Goal: Information Seeking & Learning: Find specific fact

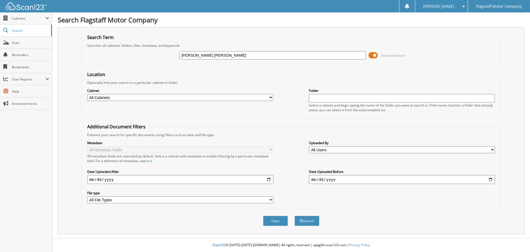
type input "[PERSON_NAME] [PERSON_NAME]"
click at [223, 101] on div "Cabinet All Cabinets ACCOUNTS PAYABLE ACCOUNTS RECEIVABLE ADVERTISING [PERSON_N…" at bounding box center [292, 100] width 414 height 30
click at [227, 99] on select "All Cabinets ACCOUNTS PAYABLE ACCOUNTS RECEIVABLE ADVERTISING [PERSON_NAME] CAR…" at bounding box center [180, 97] width 186 height 7
select select "16195"
click at [87, 94] on select "All Cabinets ACCOUNTS PAYABLE ACCOUNTS RECEIVABLE ADVERTISING [PERSON_NAME] CAR…" at bounding box center [180, 97] width 186 height 7
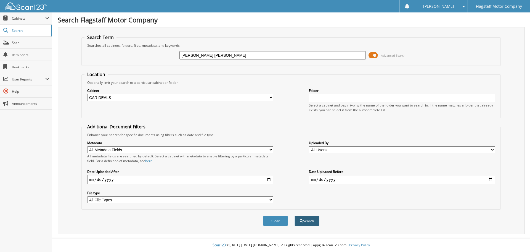
click at [315, 219] on button "Search" at bounding box center [307, 220] width 25 height 10
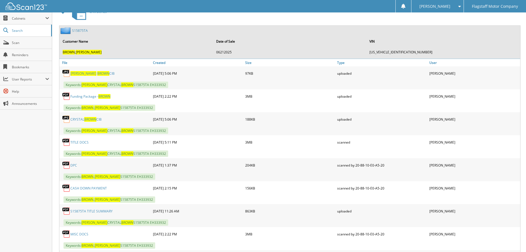
scroll to position [276, 0]
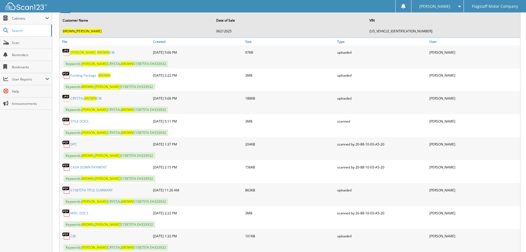
click at [97, 51] on span "BROWN" at bounding box center [103, 52] width 12 height 5
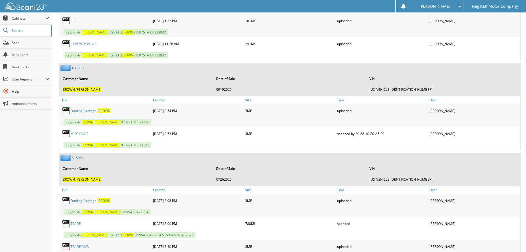
scroll to position [497, 0]
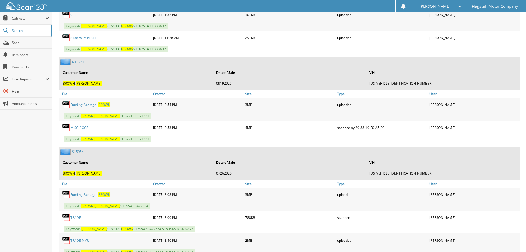
click at [79, 62] on link "N13221" at bounding box center [78, 61] width 12 height 5
